Goal: Check status: Check status

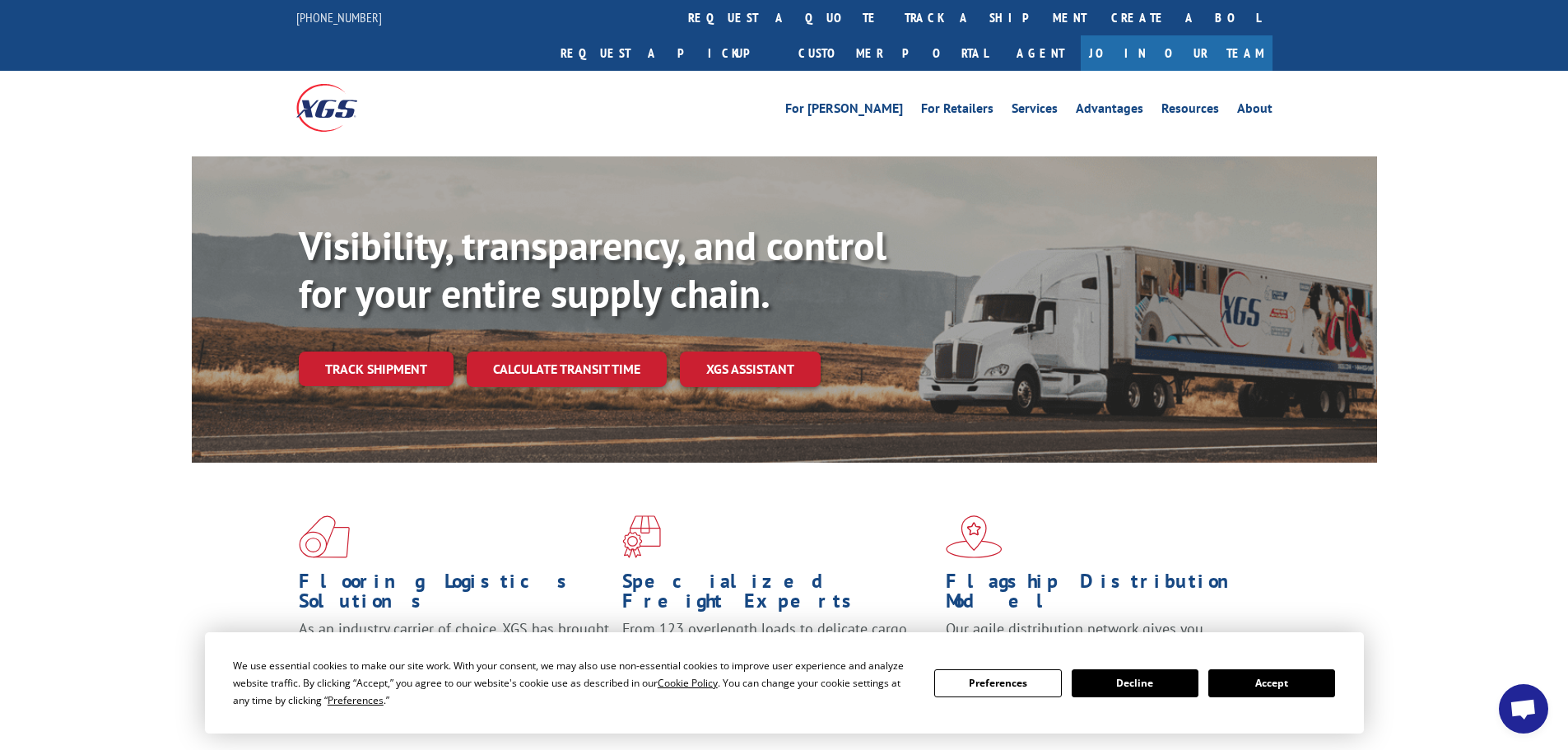
click at [1318, 693] on button "Accept" at bounding box center [1272, 683] width 126 height 28
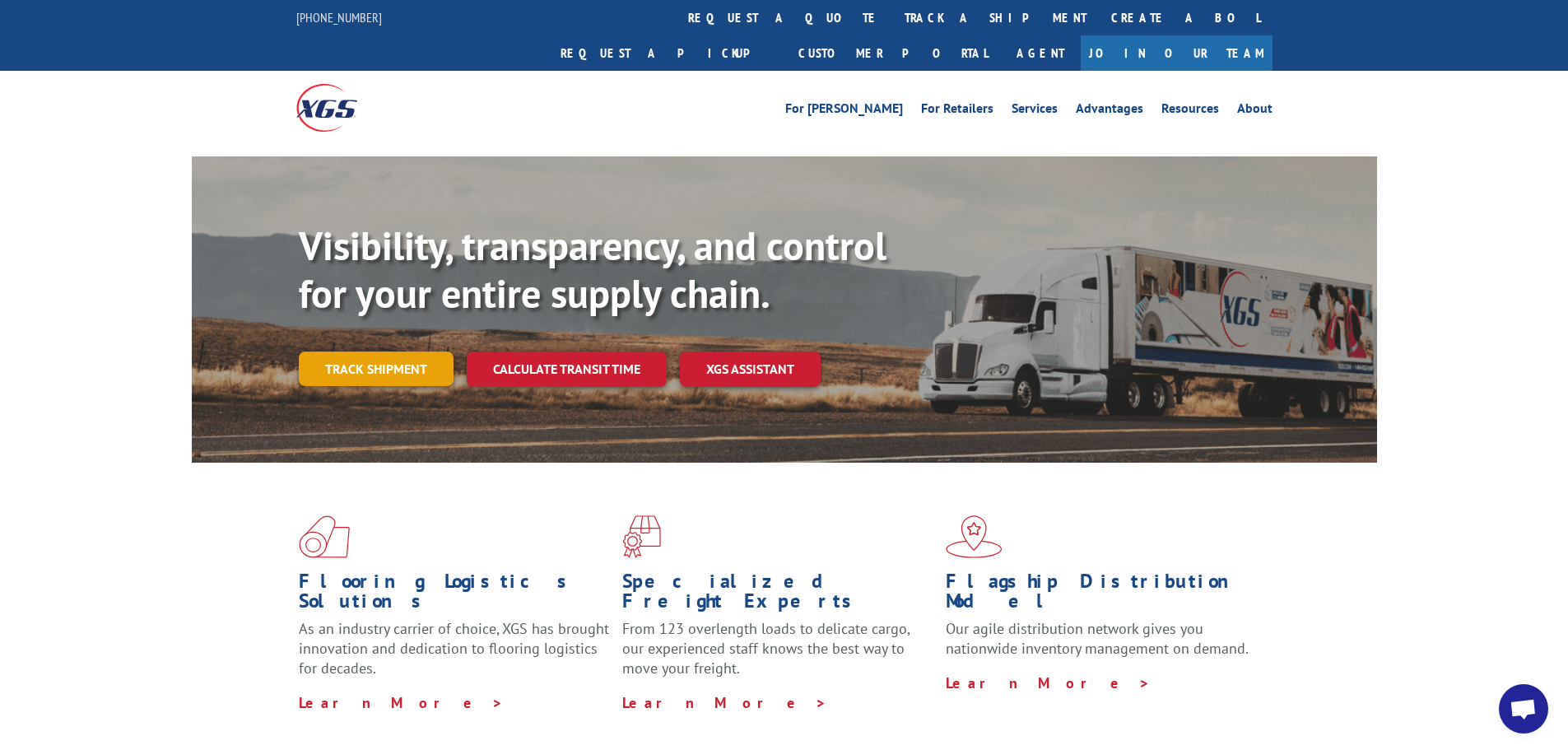
click at [415, 351] on link "Track shipment" at bounding box center [376, 368] width 154 height 34
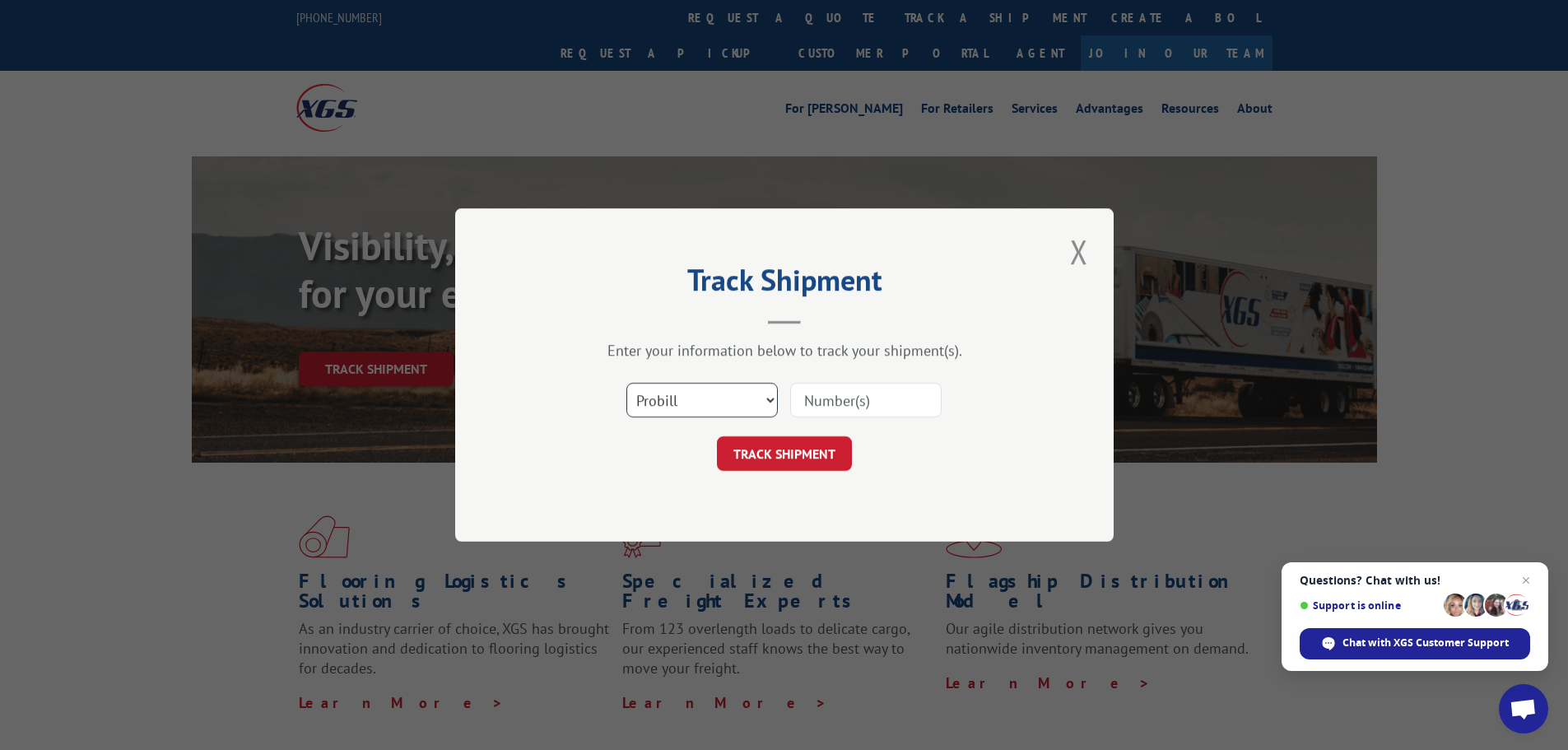
click at [726, 389] on select "Select category... Probill BOL PO" at bounding box center [702, 400] width 152 height 34
select select "bol"
click at [626, 383] on select "Select category... Probill BOL PO" at bounding box center [702, 400] width 152 height 34
click at [838, 406] on input at bounding box center [865, 400] width 152 height 34
paste input "4722103"
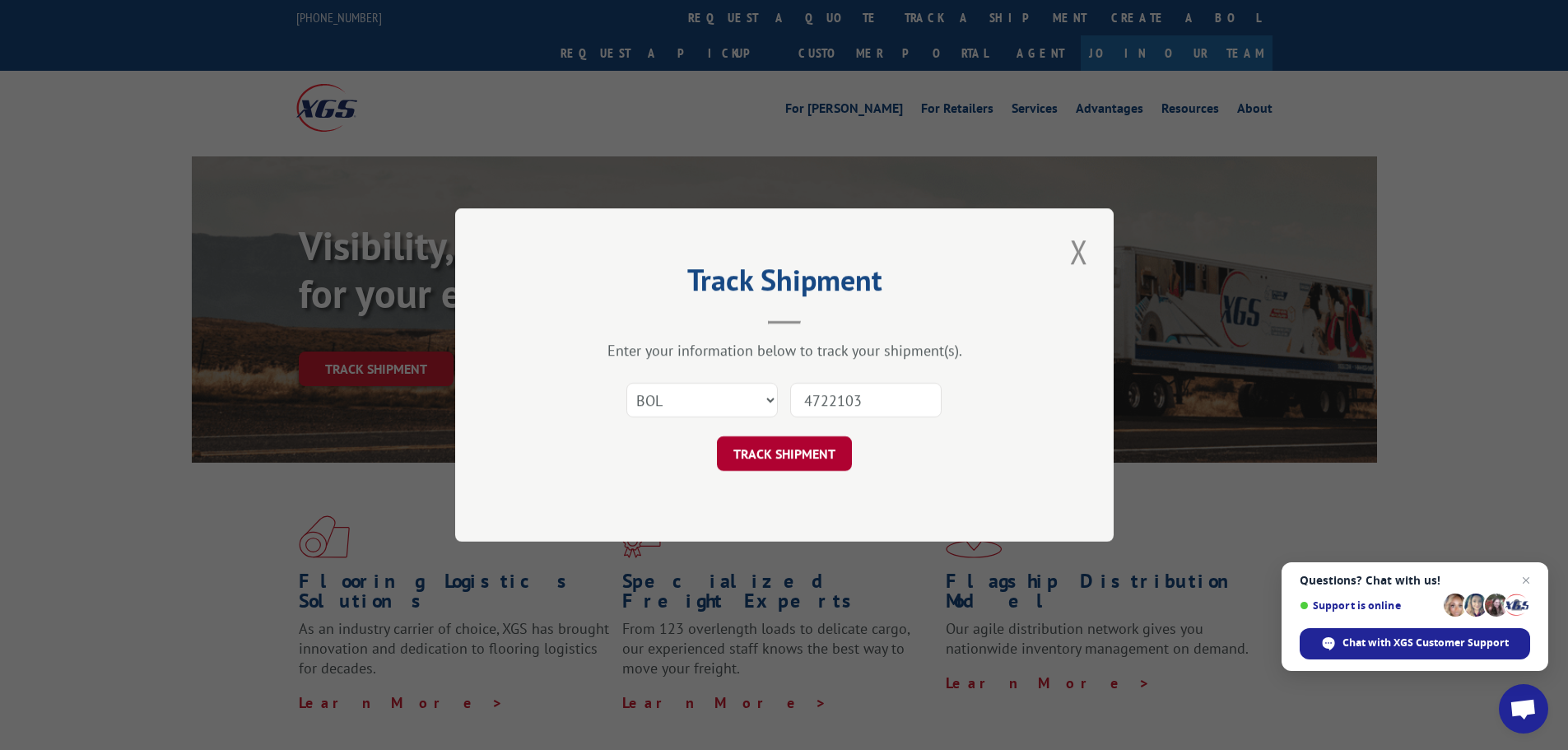
type input "4722103"
click at [793, 456] on button "TRACK SHIPMENT" at bounding box center [784, 453] width 135 height 34
